Goal: Information Seeking & Learning: Learn about a topic

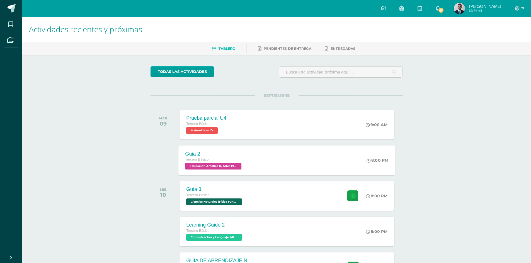
click at [206, 159] on span "Tercero Básico" at bounding box center [196, 160] width 23 height 4
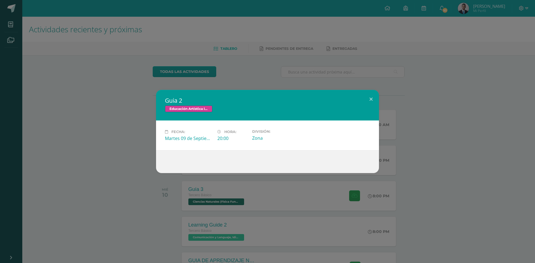
drag, startPoint x: 442, startPoint y: 100, endPoint x: 428, endPoint y: 1, distance: 100.4
click at [443, 98] on div "Guia 2 Educación Artística II, Artes Plásticas Fecha: [DATE] Hora: 20:00 Divisi…" at bounding box center [267, 131] width 531 height 83
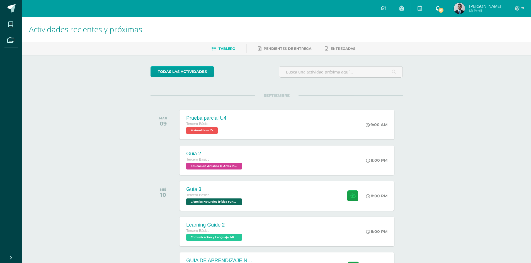
click at [447, 12] on link "93" at bounding box center [438, 8] width 18 height 17
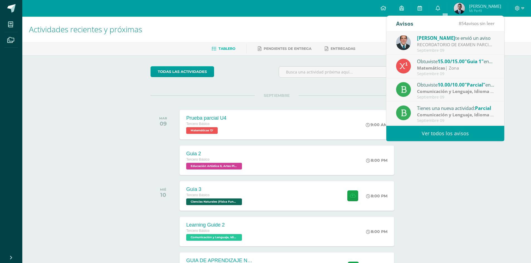
click at [446, 46] on div "RECORDATORIO DE EXAMEN PARCIAL [DATE]: Buenas tardes Queridos estudiantes de II…" at bounding box center [455, 45] width 77 height 6
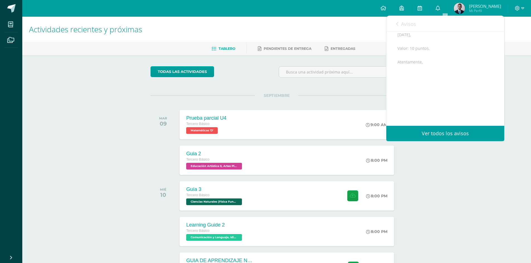
scroll to position [112, 0]
click at [398, 23] on link "Avisos" at bounding box center [406, 24] width 20 height 16
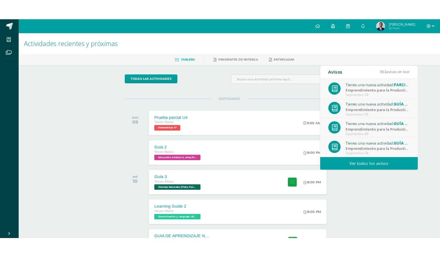
scroll to position [90, 0]
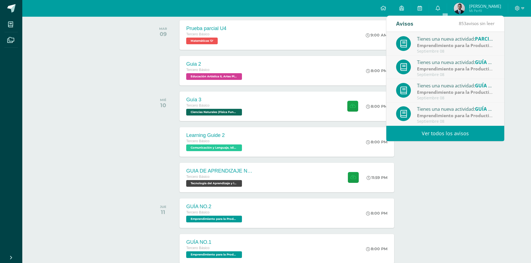
click at [503, 174] on div "Actividades recientes y próximas Tablero Pendientes de entrega Entregadas todas…" at bounding box center [276, 202] width 509 height 550
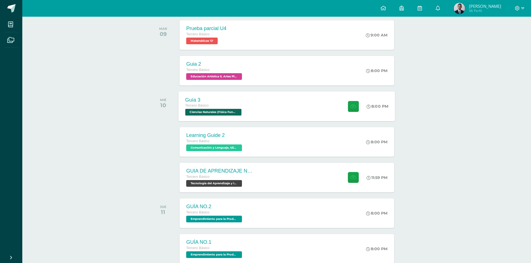
click at [312, 102] on div "Guía 3 Tercero Básico Ciencias Naturales (Física Fundamental) 'D' 8:00 PM Guía …" at bounding box center [287, 106] width 217 height 30
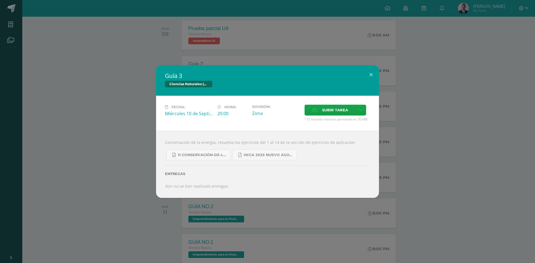
click at [419, 175] on div "Guía 3 Ciencias Naturales (Física Fundamental) Fecha: [DATE] Hora: 20:00 Divisi…" at bounding box center [267, 131] width 531 height 133
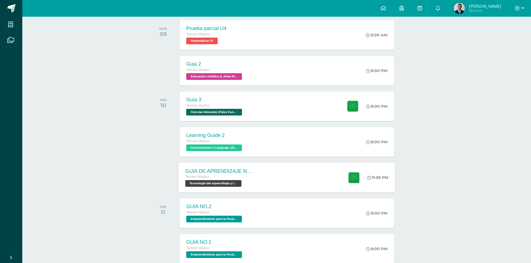
click at [286, 175] on div "GUIA DE APRENDIZAJE NO 3 / VIDEO Tercero Básico Tecnología del Aprendizaje y la…" at bounding box center [287, 178] width 217 height 30
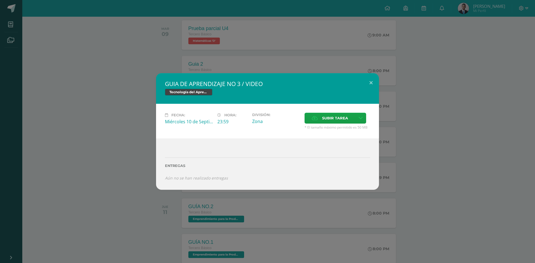
click at [479, 159] on div "GUIA DE APRENDIZAJE NO 3 / VIDEO Tecnología del Aprendizaje y la Comunicación (…" at bounding box center [267, 131] width 531 height 116
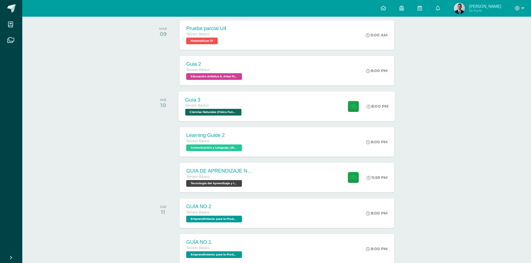
click at [235, 103] on div "Tercero Básico" at bounding box center [214, 106] width 58 height 6
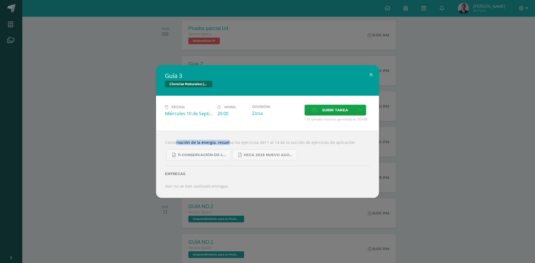
drag, startPoint x: 151, startPoint y: 140, endPoint x: 223, endPoint y: 135, distance: 71.5
click at [221, 135] on div "Guía 3 Ciencias Naturales (Física Fundamental) Fecha: [DATE] Hora: 20:00 Divisi…" at bounding box center [267, 131] width 531 height 133
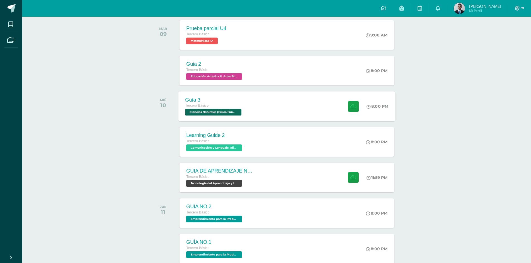
click at [250, 116] on div "Guía 3 Tercero Básico Ciencias Naturales (Física Fundamental) 'D' 8:00 PM Guía …" at bounding box center [287, 106] width 217 height 30
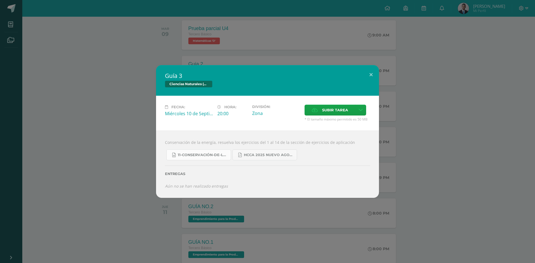
click at [188, 156] on span "11-Conservación-de-la-Energía.doc" at bounding box center [203, 155] width 50 height 4
click at [276, 162] on div "Entregas" at bounding box center [267, 172] width 205 height 23
click at [281, 158] on link "HCCA 2025 nuevo agosto fisica fundamental.pdf" at bounding box center [264, 155] width 65 height 11
